Goal: Information Seeking & Learning: Learn about a topic

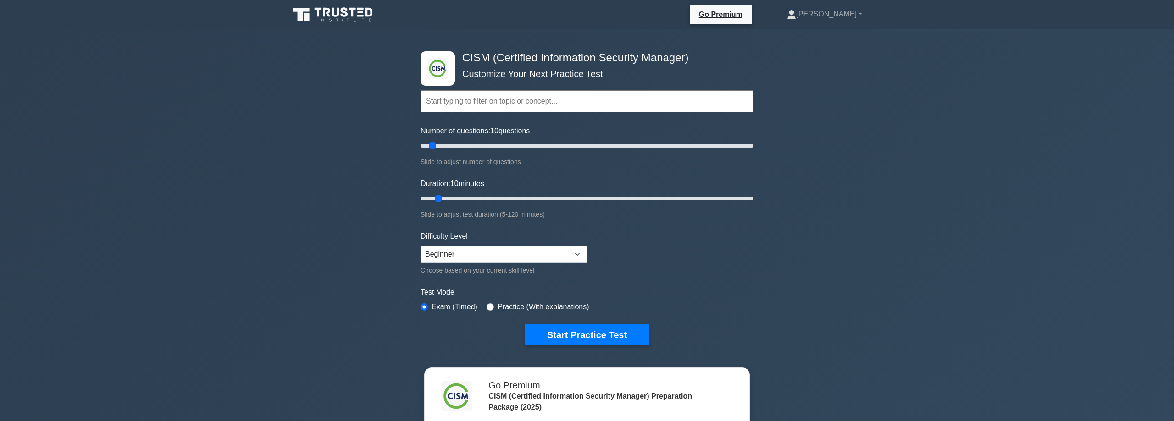
click at [499, 105] on input "text" at bounding box center [586, 101] width 333 height 22
click at [838, 18] on link "[PERSON_NAME]" at bounding box center [824, 14] width 119 height 18
drag, startPoint x: 889, startPoint y: 88, endPoint x: 777, endPoint y: 94, distance: 111.5
click at [888, 88] on div ".clsa-1{fill:#f6f7f8;}.clsa-2{fill:#6bb345;}.clsa-3{fill:#1d2e5c;} CISM (Certif…" at bounding box center [587, 309] width 1174 height 560
drag, startPoint x: 441, startPoint y: 198, endPoint x: 804, endPoint y: 209, distance: 362.8
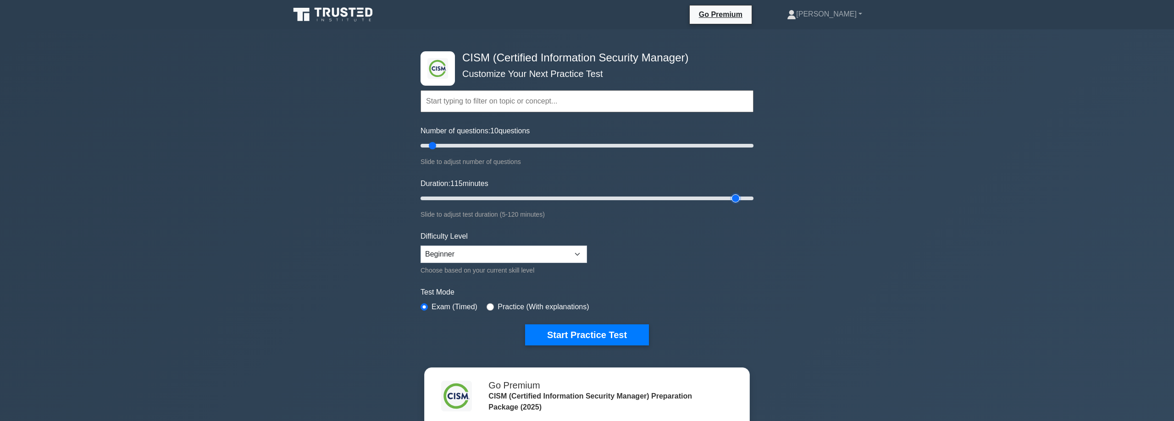
type input "120"
click at [746, 204] on input "Duration: 115 minutes" at bounding box center [586, 198] width 333 height 11
drag, startPoint x: 468, startPoint y: 147, endPoint x: 674, endPoint y: 145, distance: 205.4
click at [673, 145] on input "Number of questions: 155 questions" at bounding box center [586, 145] width 333 height 11
drag, startPoint x: 676, startPoint y: 143, endPoint x: 668, endPoint y: 144, distance: 7.8
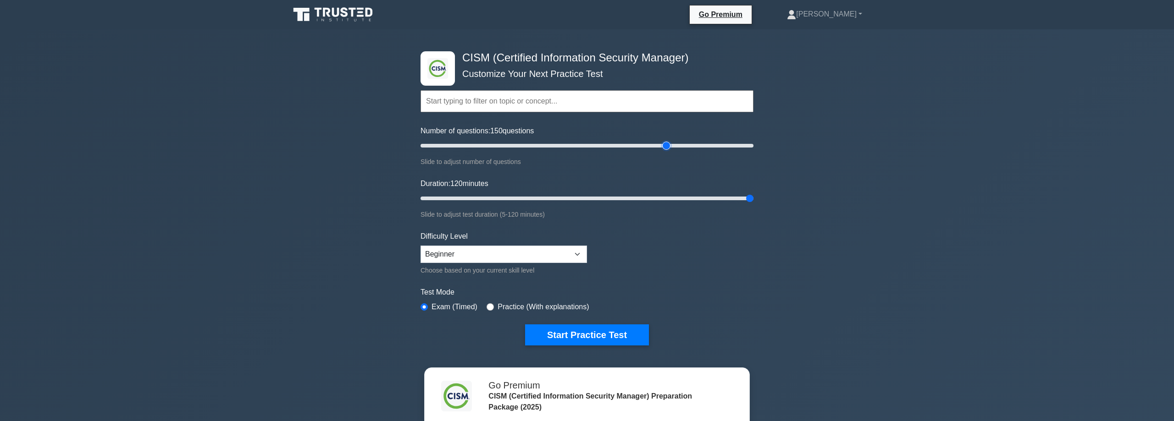
type input "150"
click at [668, 144] on input "Number of questions: 150 questions" at bounding box center [586, 145] width 333 height 11
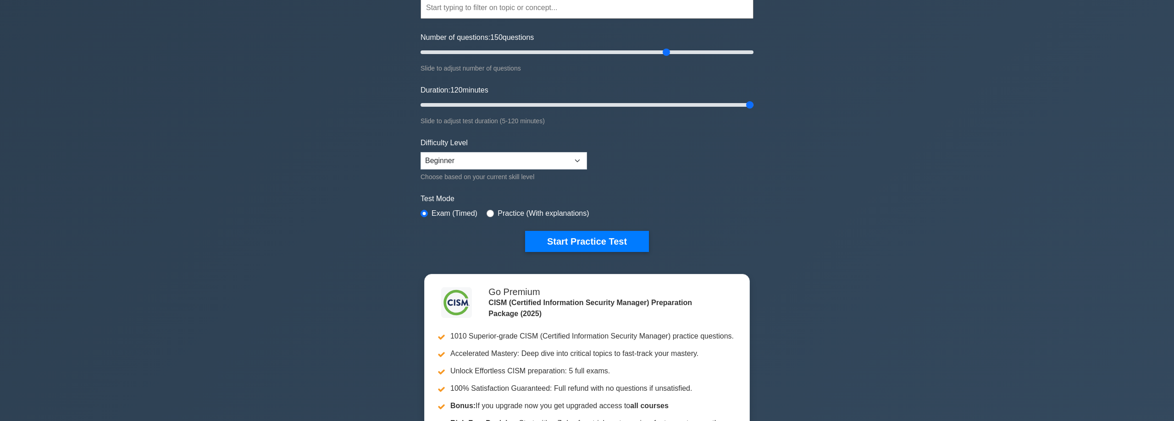
click at [573, 216] on label "Practice (With explanations)" at bounding box center [542, 213] width 91 height 11
click at [490, 212] on input "radio" at bounding box center [489, 213] width 7 height 7
radio input "true"
click at [557, 239] on button "Start Practice Test" at bounding box center [587, 241] width 124 height 21
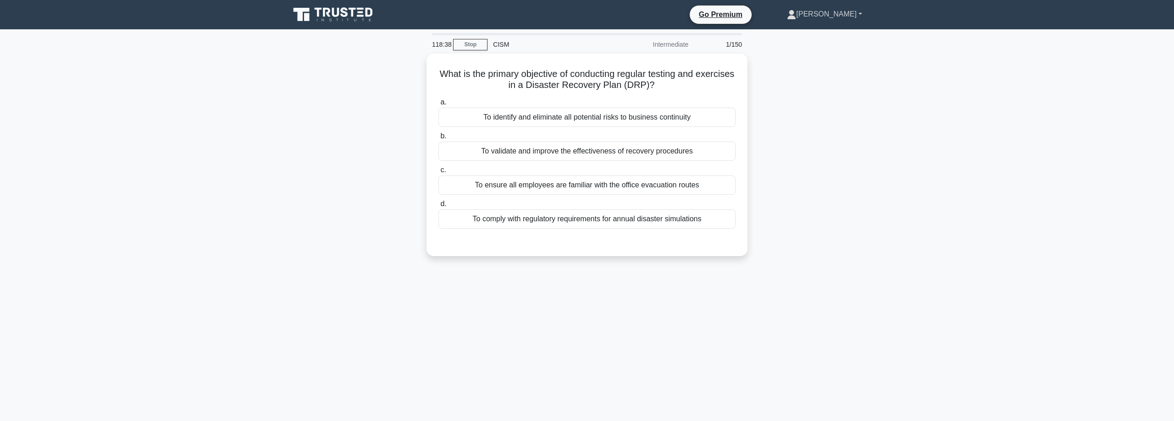
click at [860, 13] on link "[PERSON_NAME]" at bounding box center [824, 14] width 119 height 18
click at [825, 48] on link "Settings" at bounding box center [801, 50] width 72 height 15
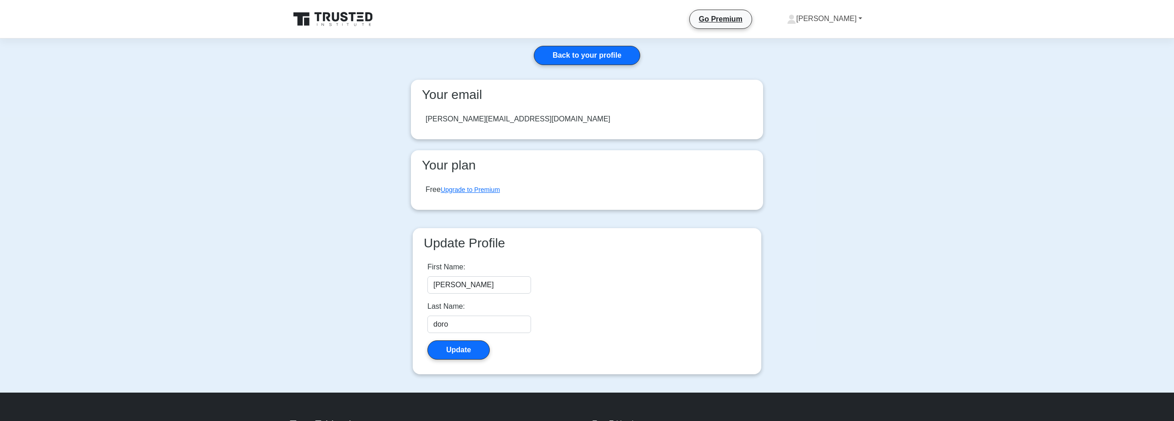
click at [861, 18] on link "[PERSON_NAME]" at bounding box center [824, 19] width 119 height 18
click at [810, 40] on link "Profile" at bounding box center [801, 40] width 72 height 15
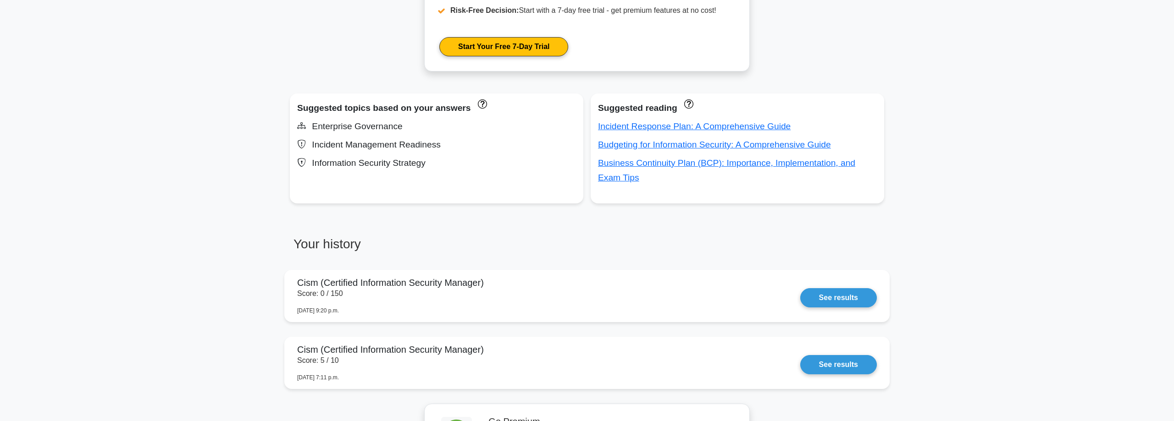
scroll to position [227, 0]
